Goal: Transaction & Acquisition: Purchase product/service

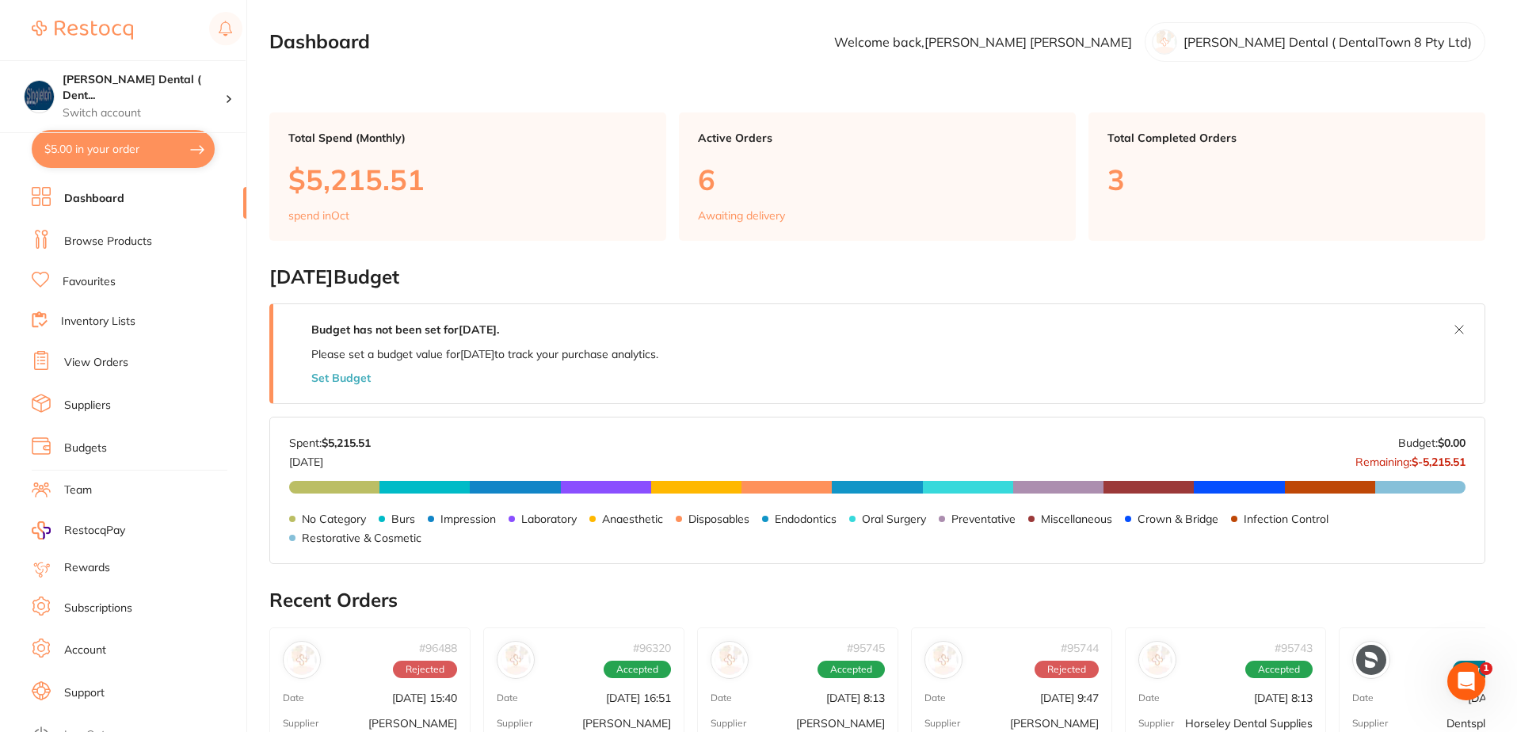
click at [107, 242] on link "Browse Products" at bounding box center [108, 242] width 88 height 16
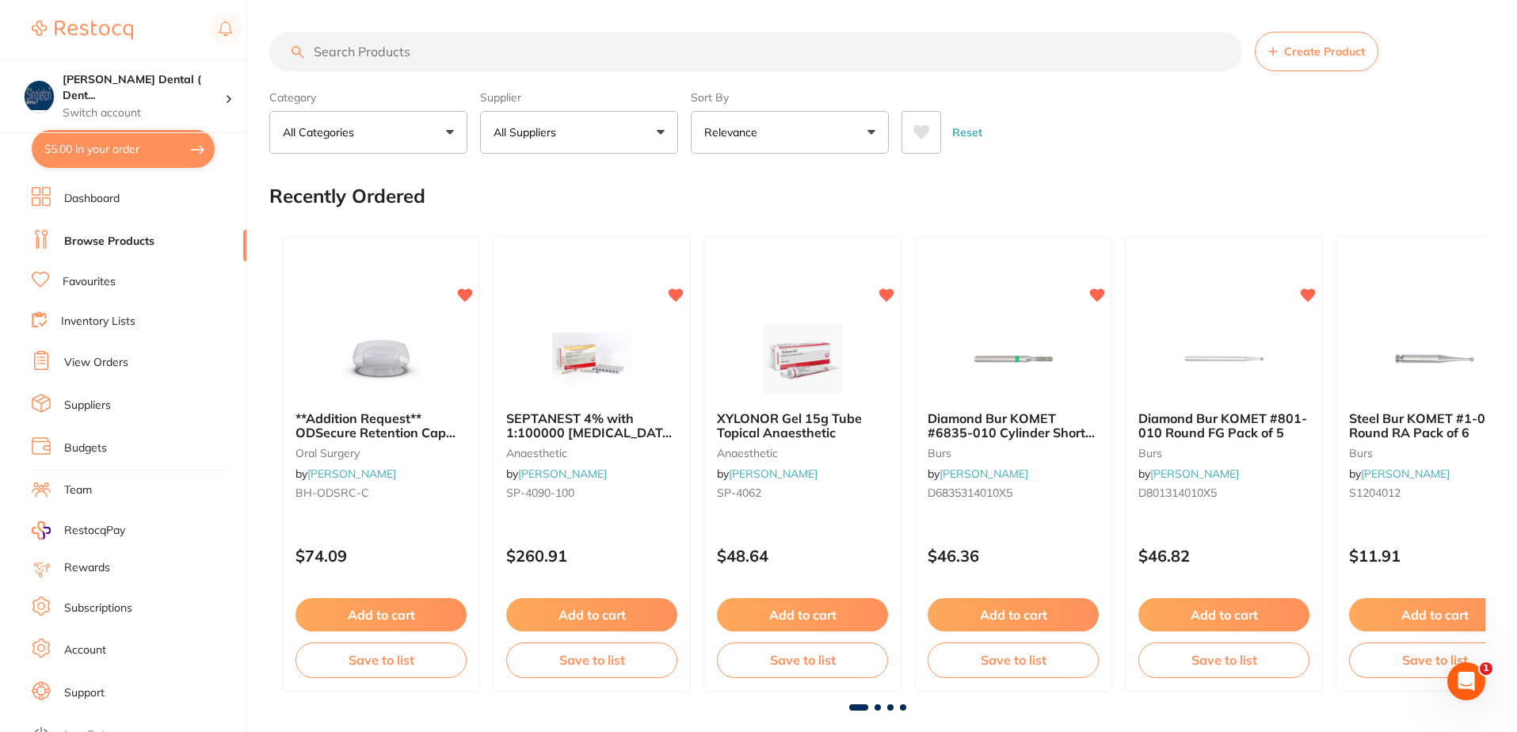
click at [436, 54] on input "search" at bounding box center [755, 52] width 973 height 40
click at [437, 57] on input "search" at bounding box center [755, 52] width 973 height 40
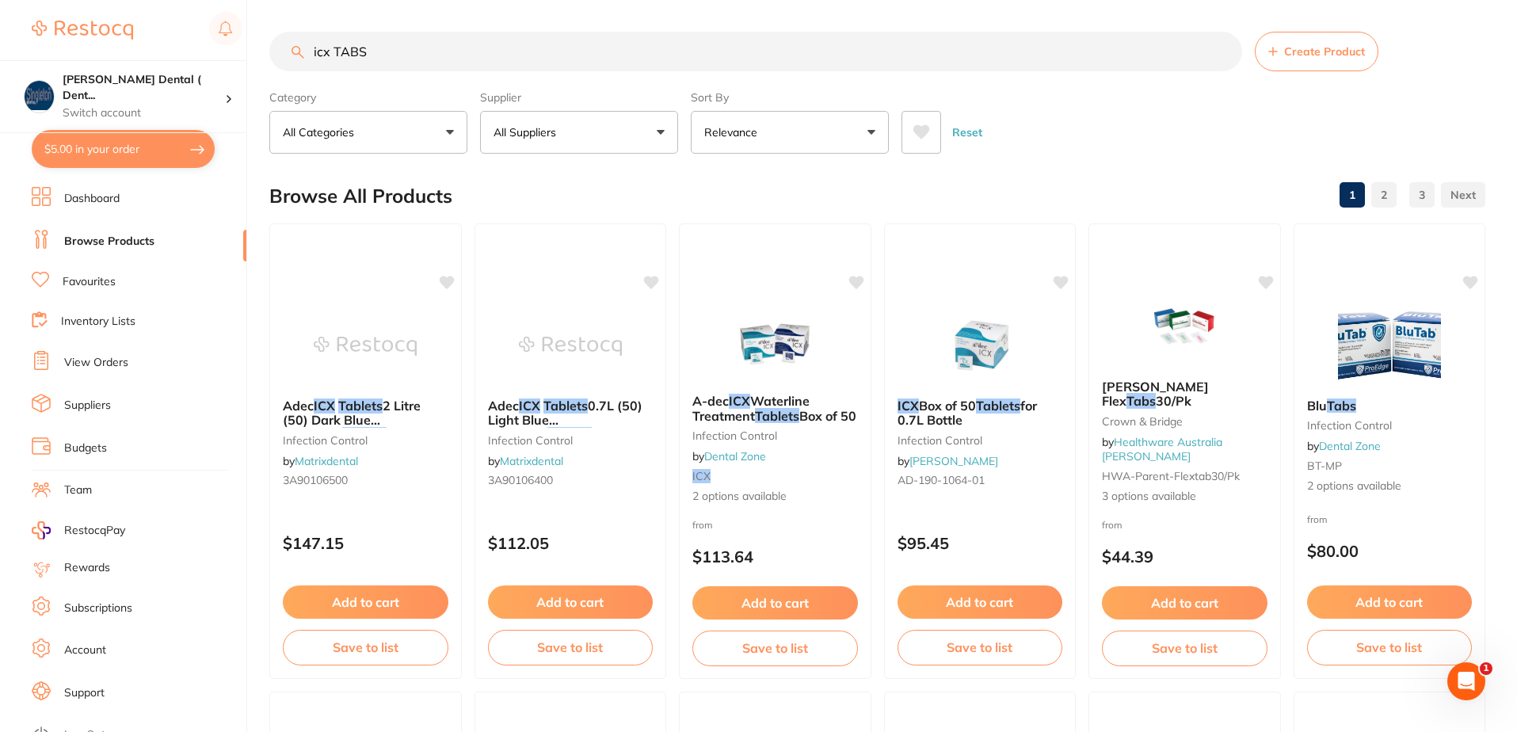
type input "icx TABS"
click at [662, 131] on button "All Suppliers" at bounding box center [579, 132] width 198 height 43
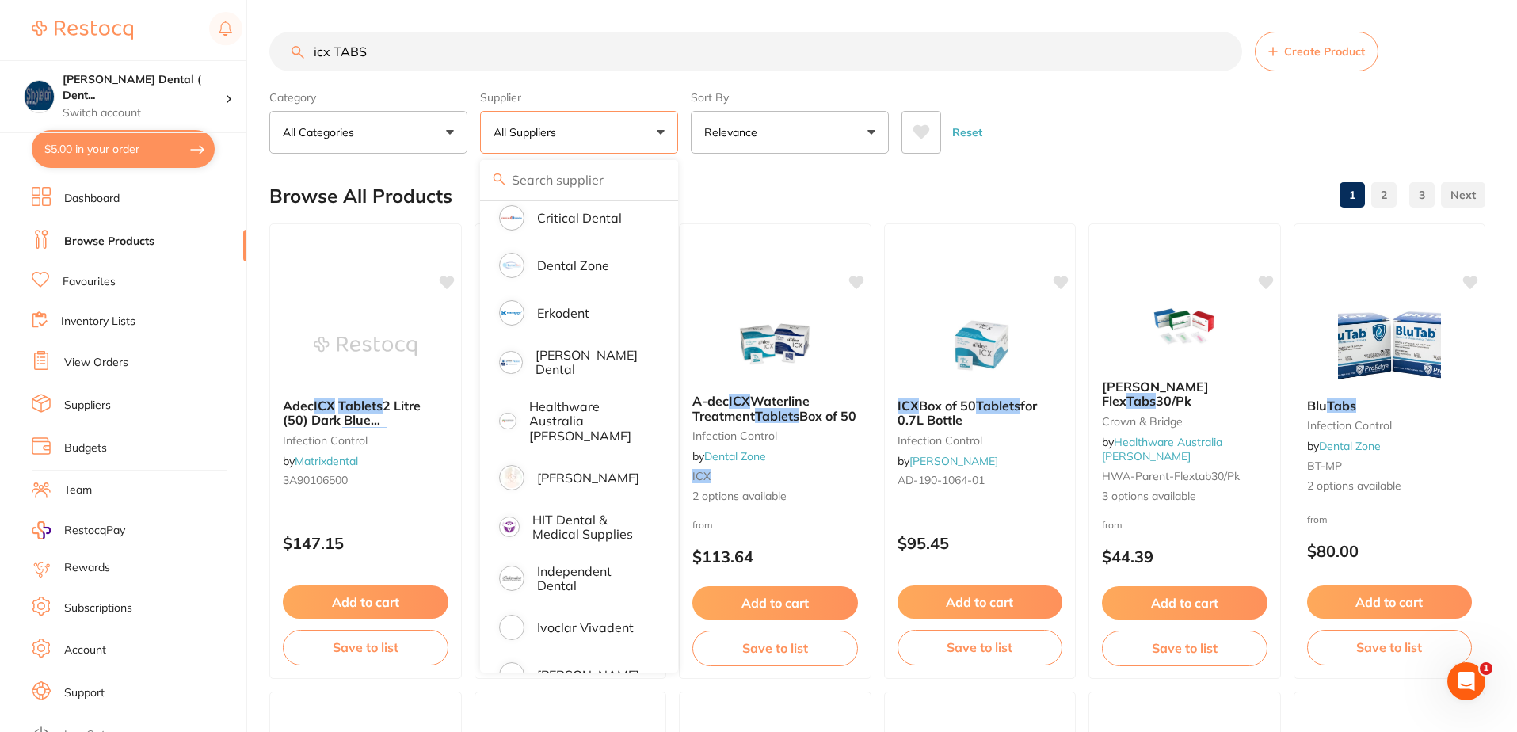
scroll to position [317, 0]
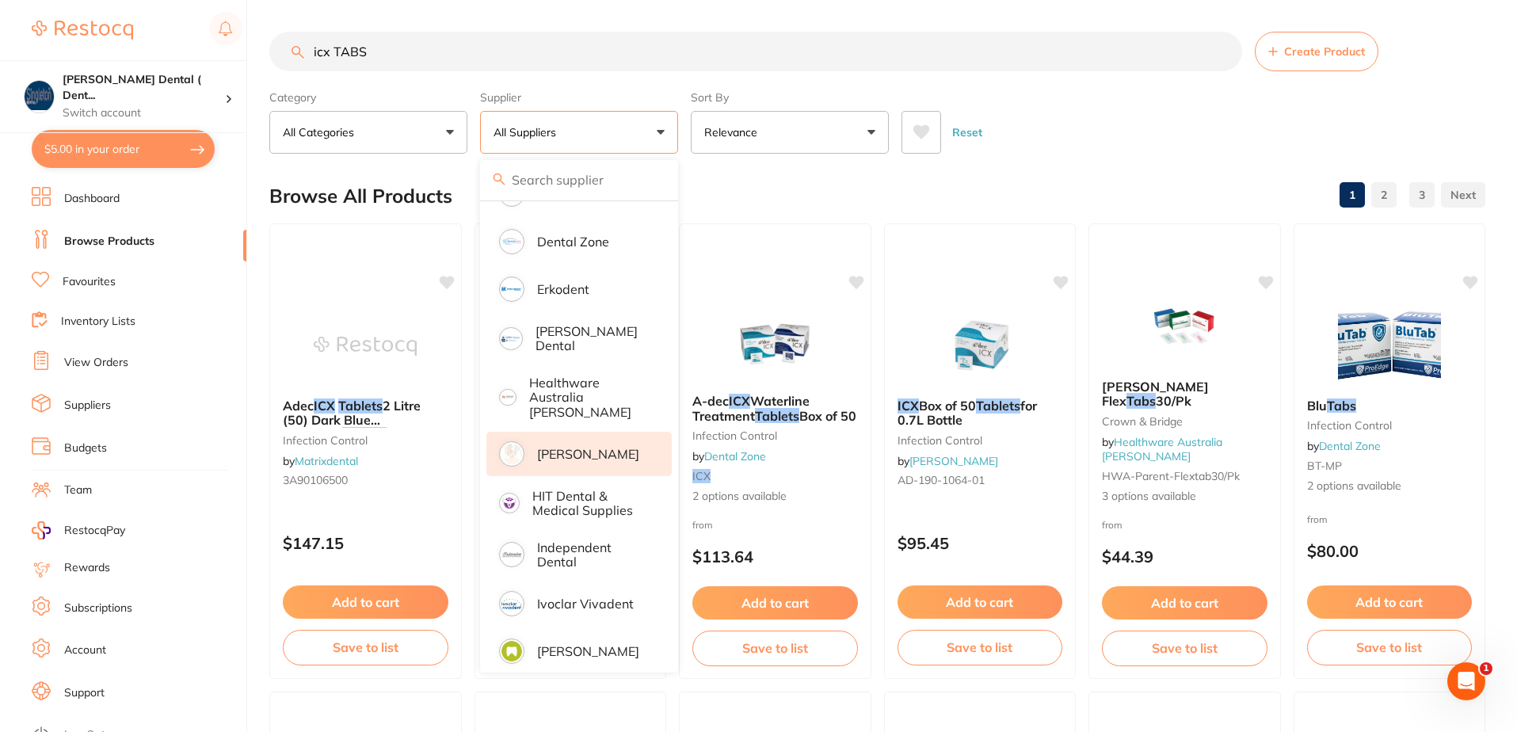
click at [584, 447] on p "[PERSON_NAME]" at bounding box center [588, 454] width 102 height 14
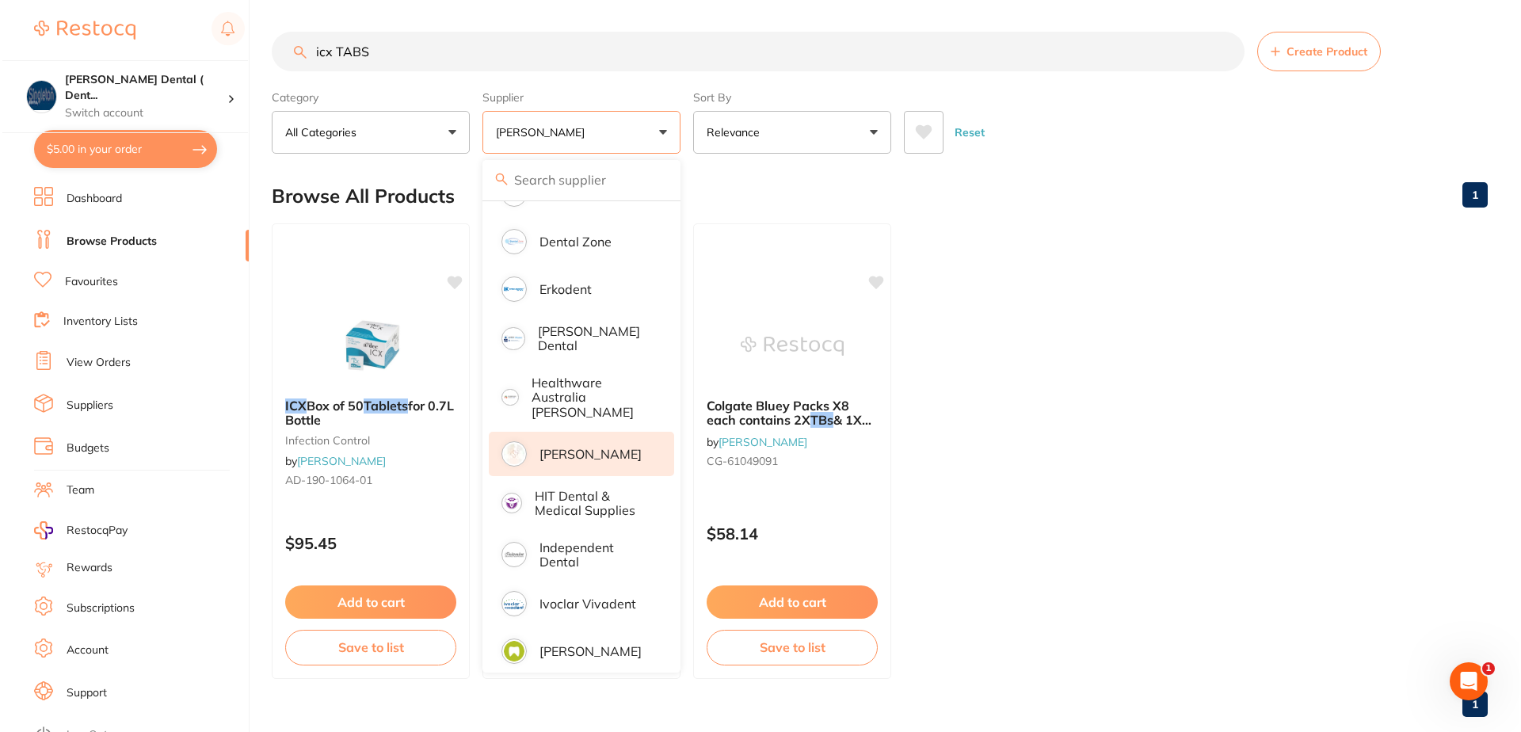
scroll to position [0, 0]
click at [774, 166] on main "icx TABS Create Product Category All Categories All Categories infection contro…" at bounding box center [892, 380] width 1247 height 761
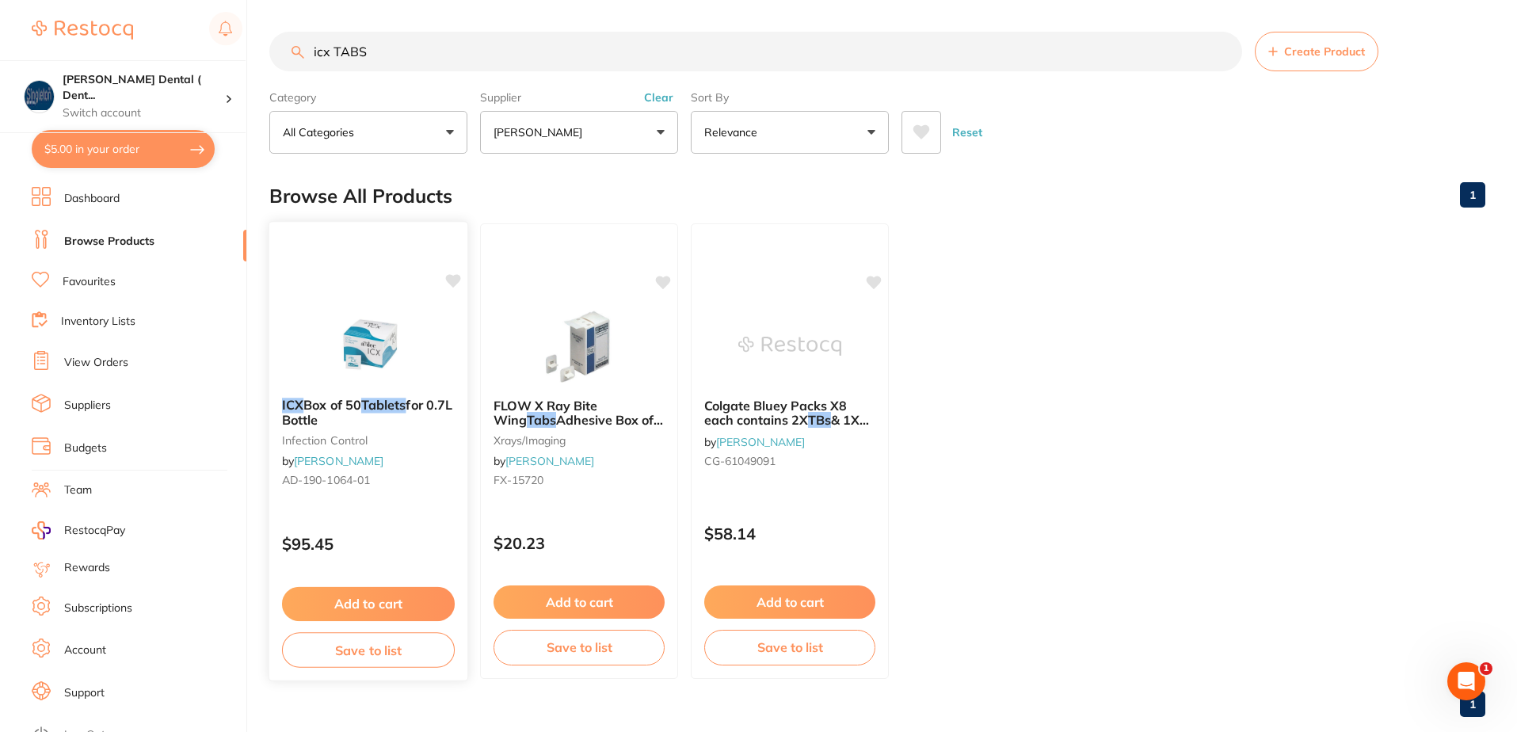
click at [425, 407] on span "for 0.7L Bottle" at bounding box center [367, 412] width 170 height 31
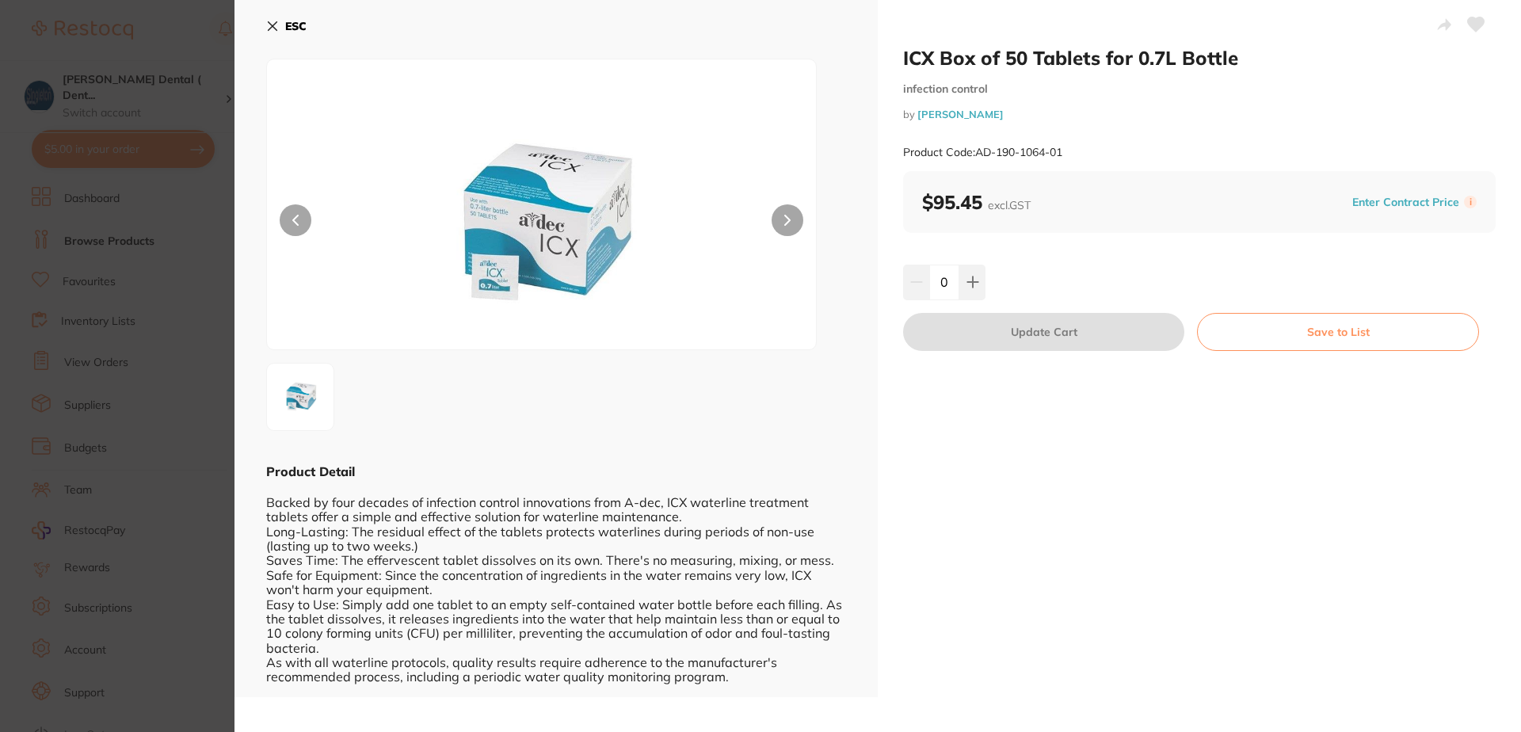
click at [269, 24] on icon at bounding box center [273, 26] width 9 height 9
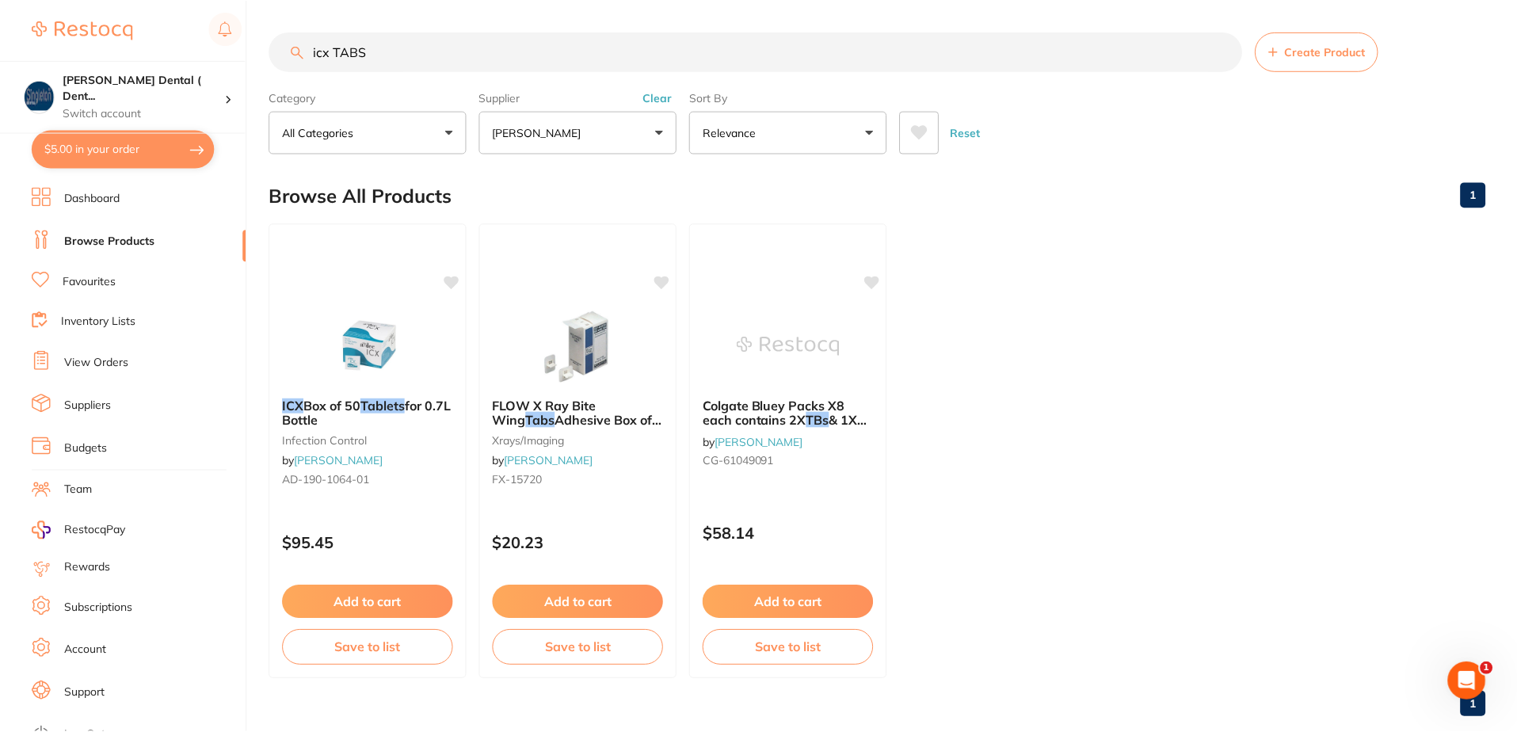
scroll to position [3, 0]
